Goal: Navigation & Orientation: Find specific page/section

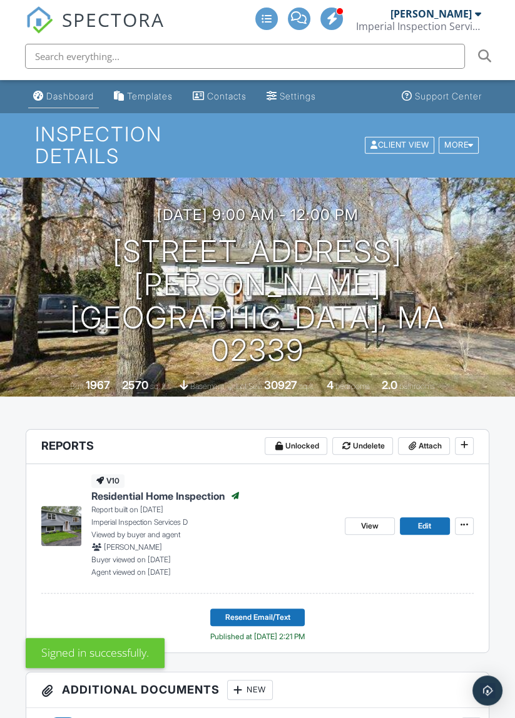
click at [57, 108] on link "Dashboard" at bounding box center [63, 96] width 71 height 23
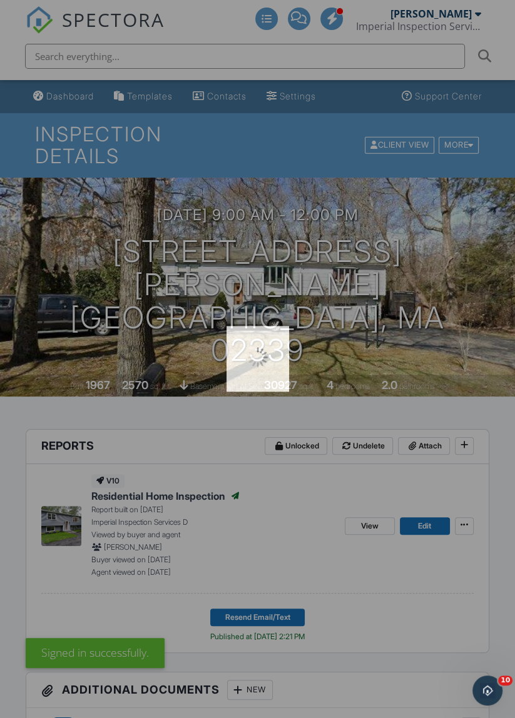
click at [53, 94] on div at bounding box center [257, 359] width 515 height 718
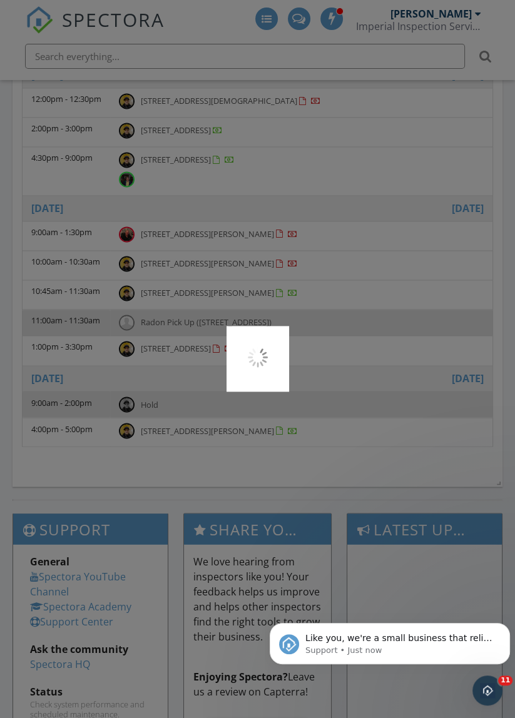
scroll to position [1477, 0]
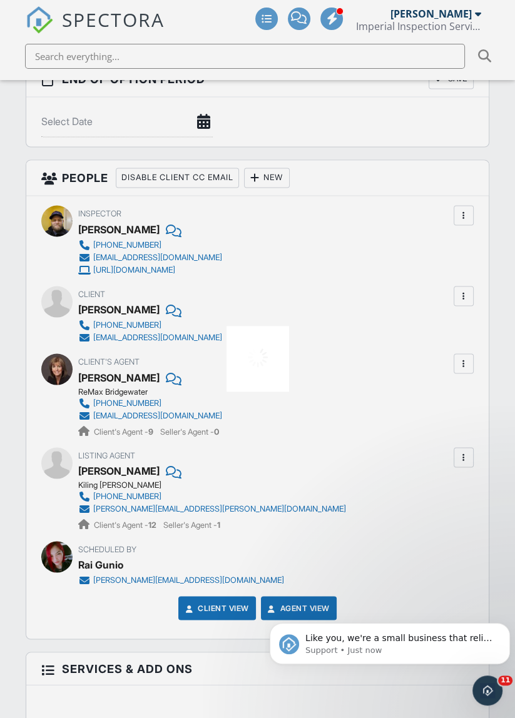
scroll to position [1602, 0]
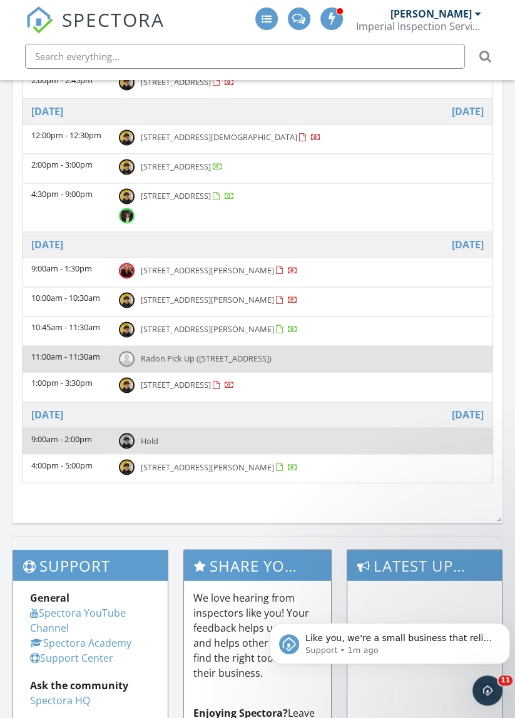
scroll to position [46, 0]
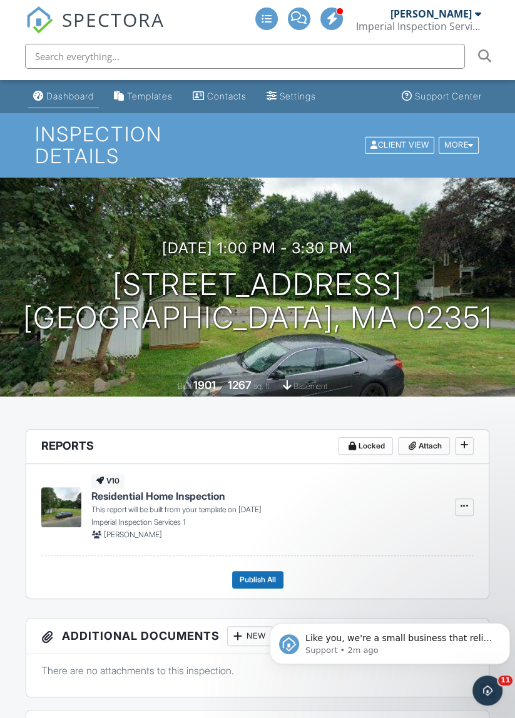
click at [63, 96] on div "Dashboard" at bounding box center [70, 96] width 48 height 11
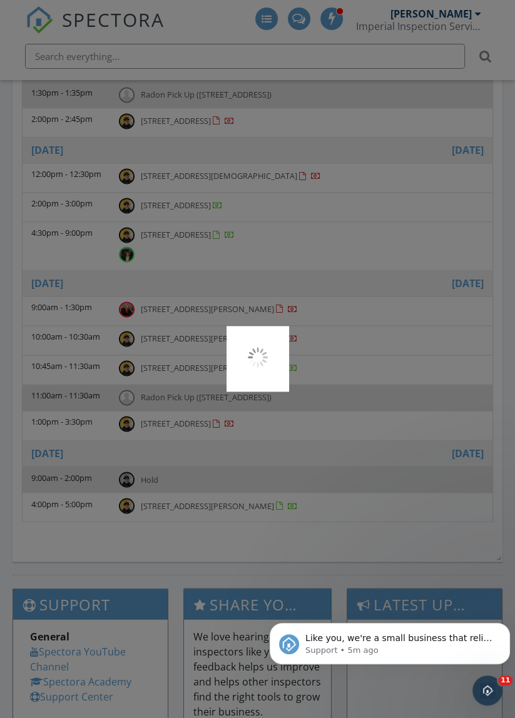
scroll to position [1356, 0]
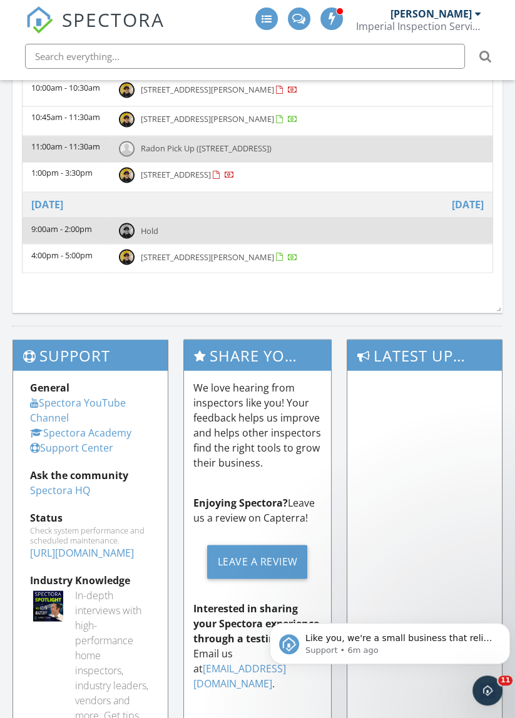
scroll to position [1589, 0]
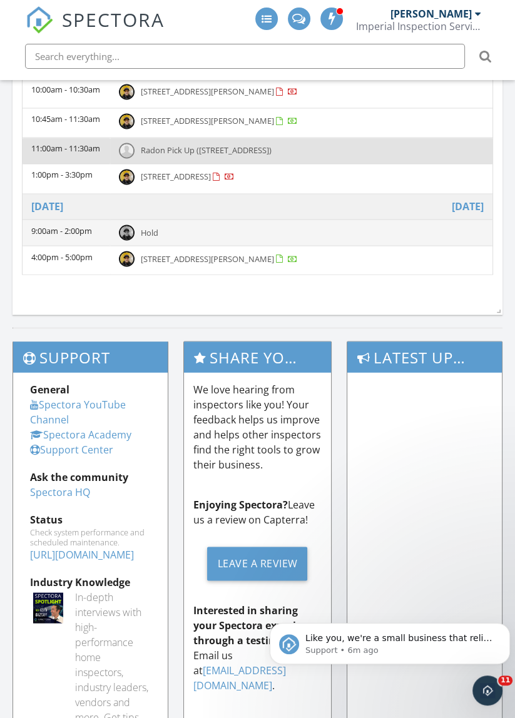
click at [44, 233] on td "9:00am - 2:00pm" at bounding box center [67, 232] width 88 height 26
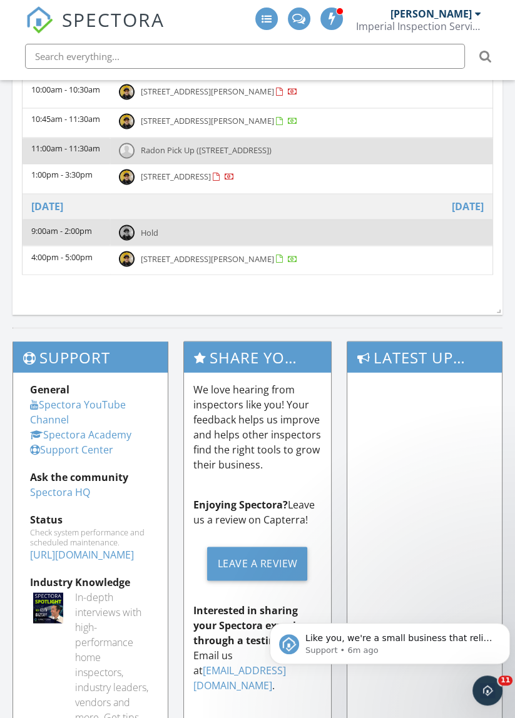
click at [28, 308] on div at bounding box center [257, 359] width 515 height 718
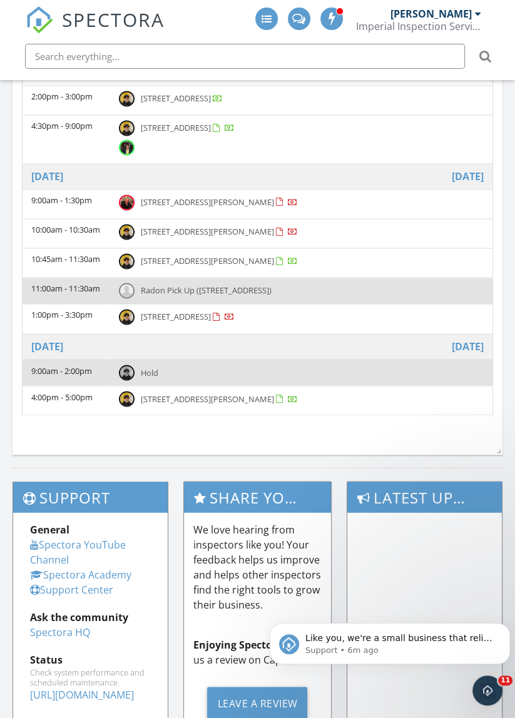
scroll to position [0, 0]
